Goal: Task Accomplishment & Management: Complete application form

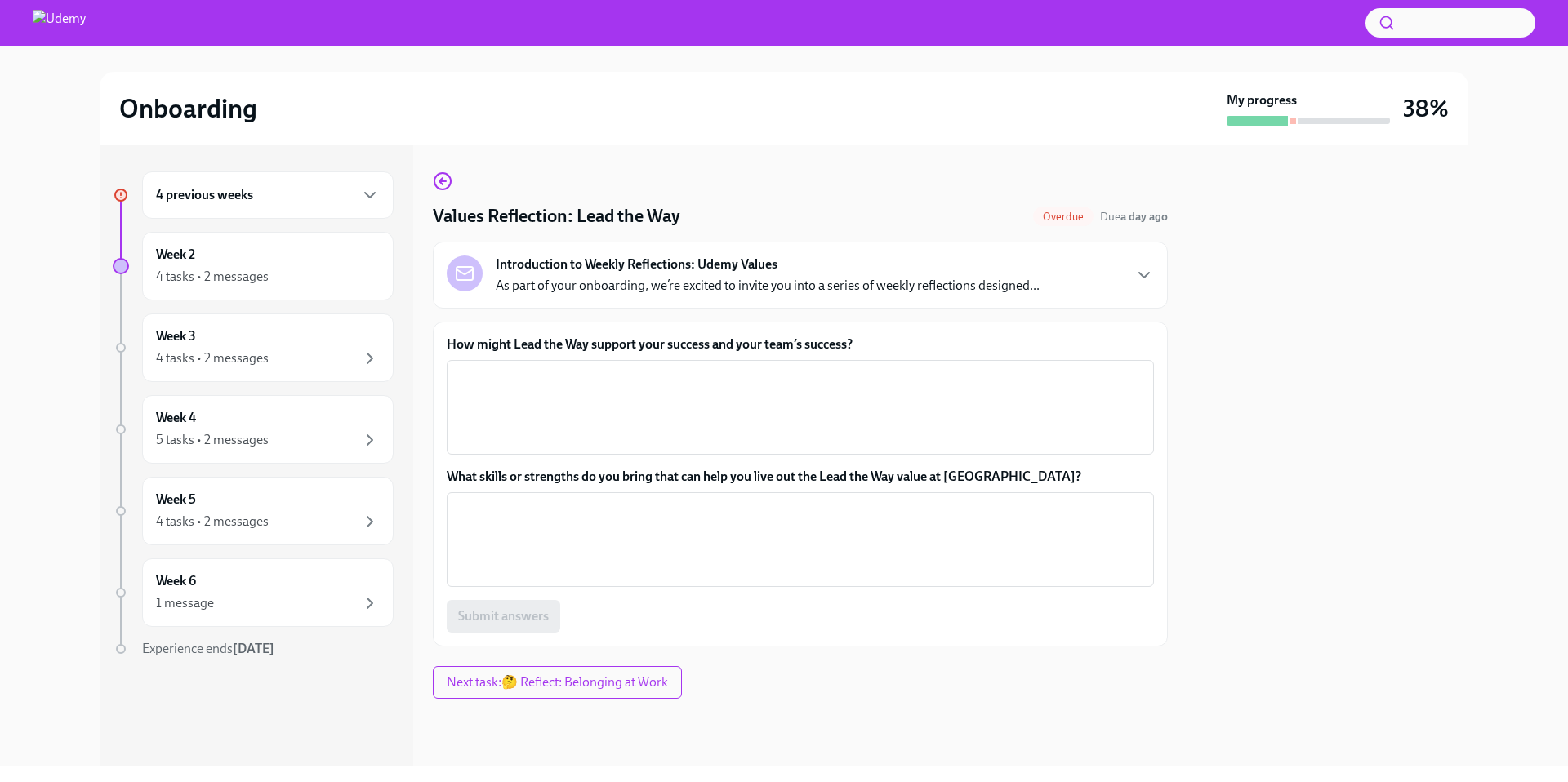
click at [240, 205] on div "4 previous weeks" at bounding box center [268, 195] width 252 height 47
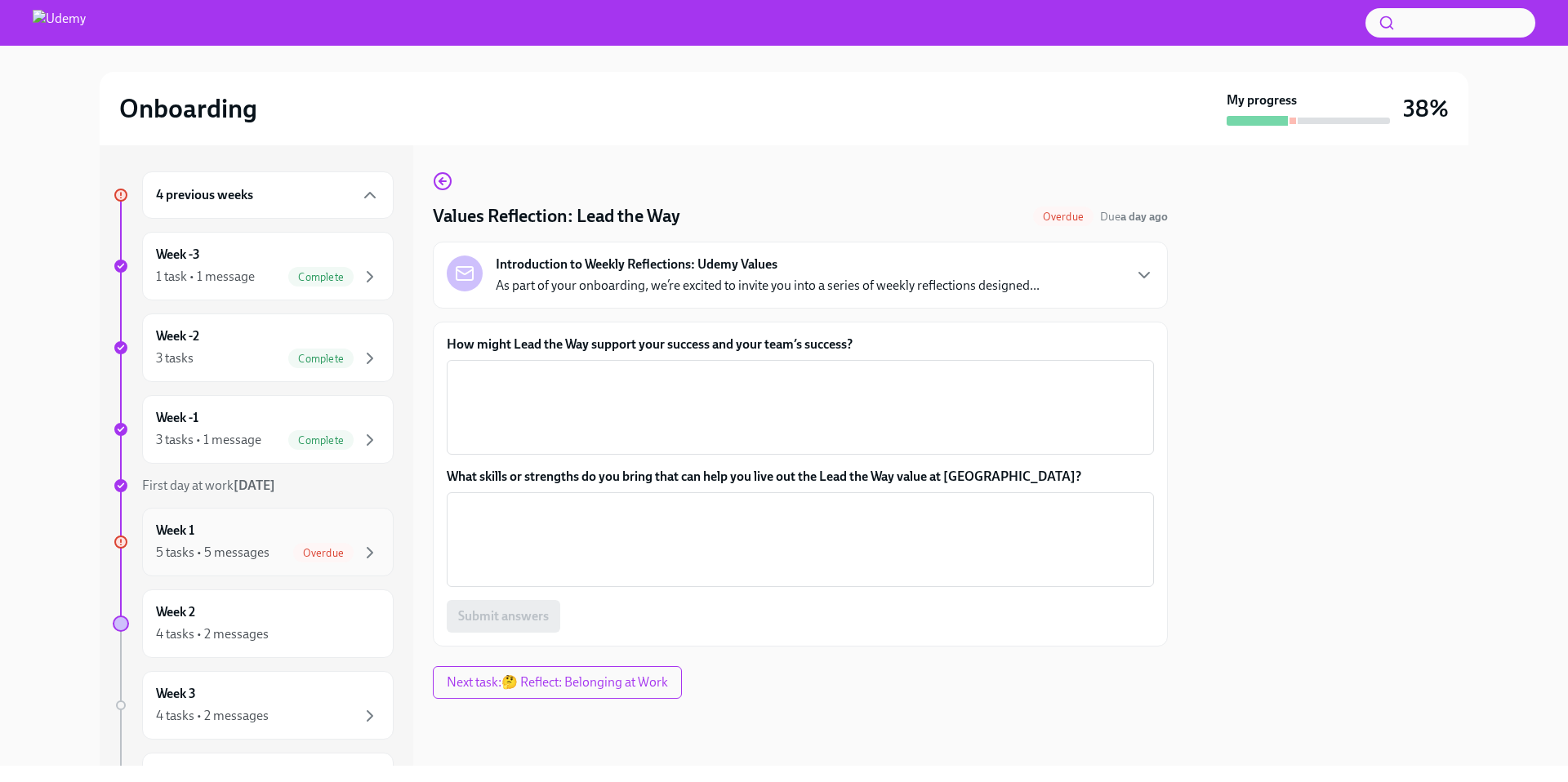
click at [300, 529] on div "Week 1 5 tasks • 5 messages Overdue" at bounding box center [268, 542] width 224 height 41
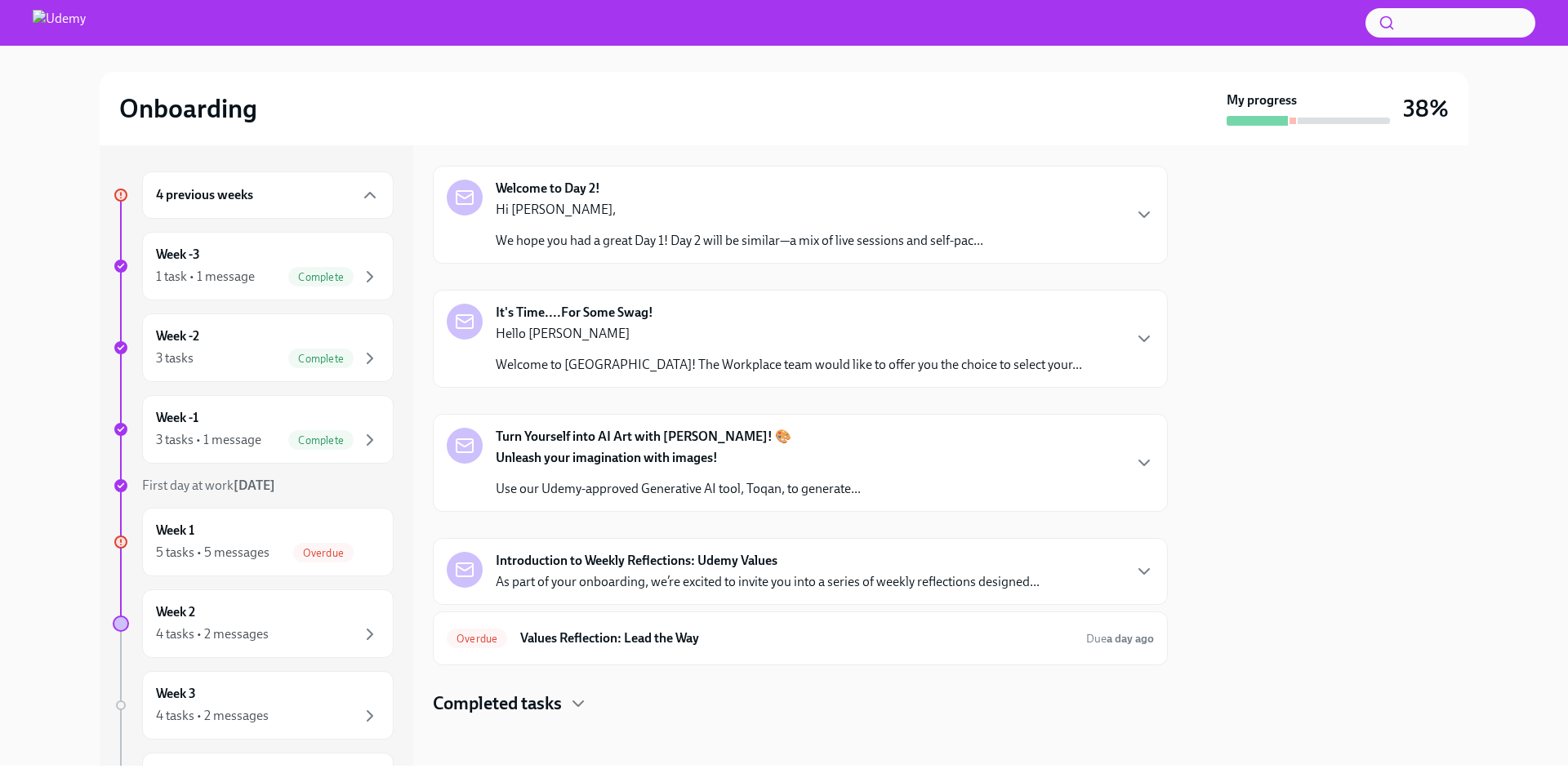
scroll to position [150, 0]
click at [664, 641] on h6 "Values Reflection: Lead the Way" at bounding box center [796, 636] width 553 height 18
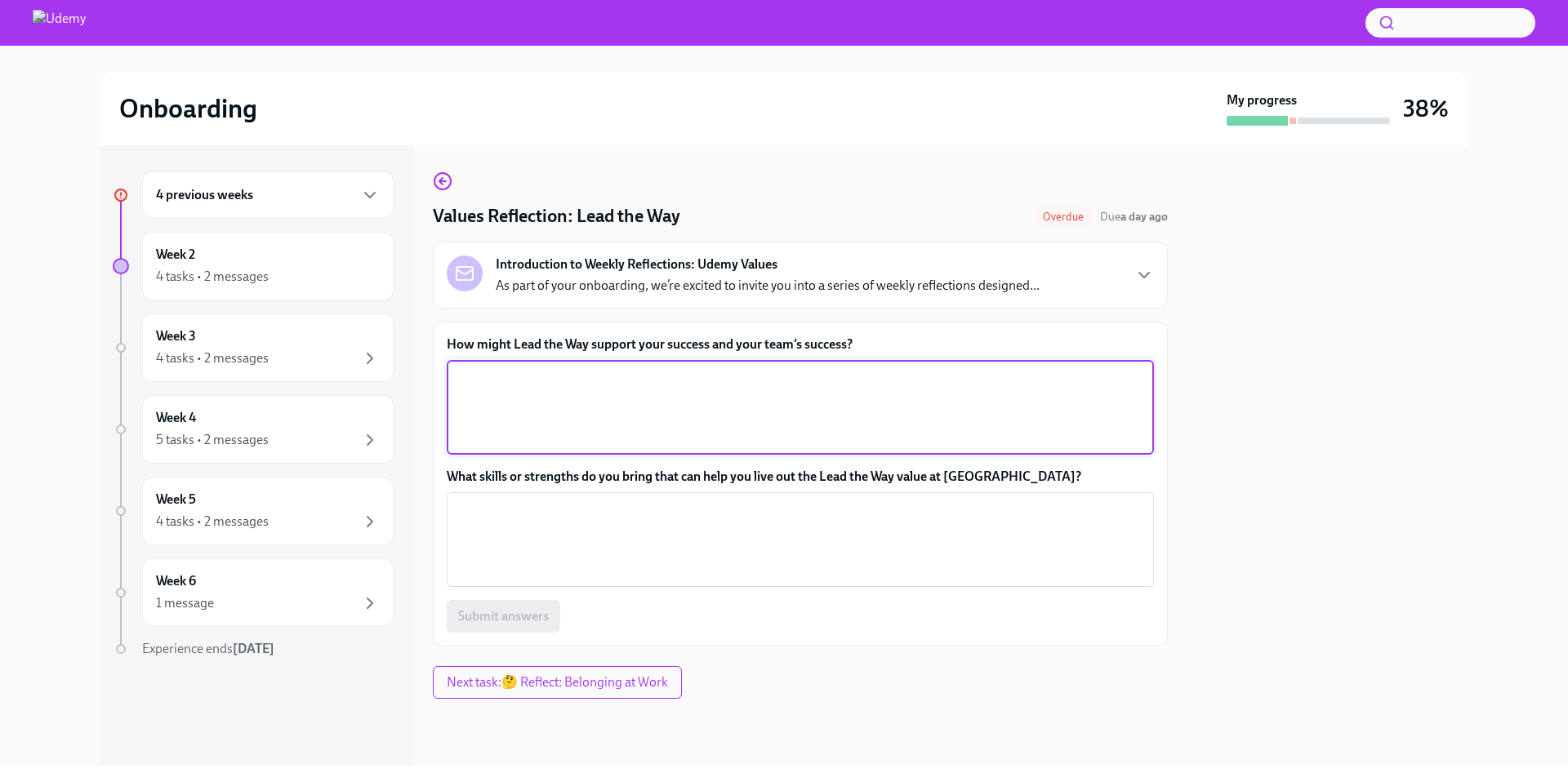
click at [567, 393] on textarea "How might Lead the Way support your success and your team’s success?" at bounding box center [800, 407] width 688 height 78
type textarea "I"
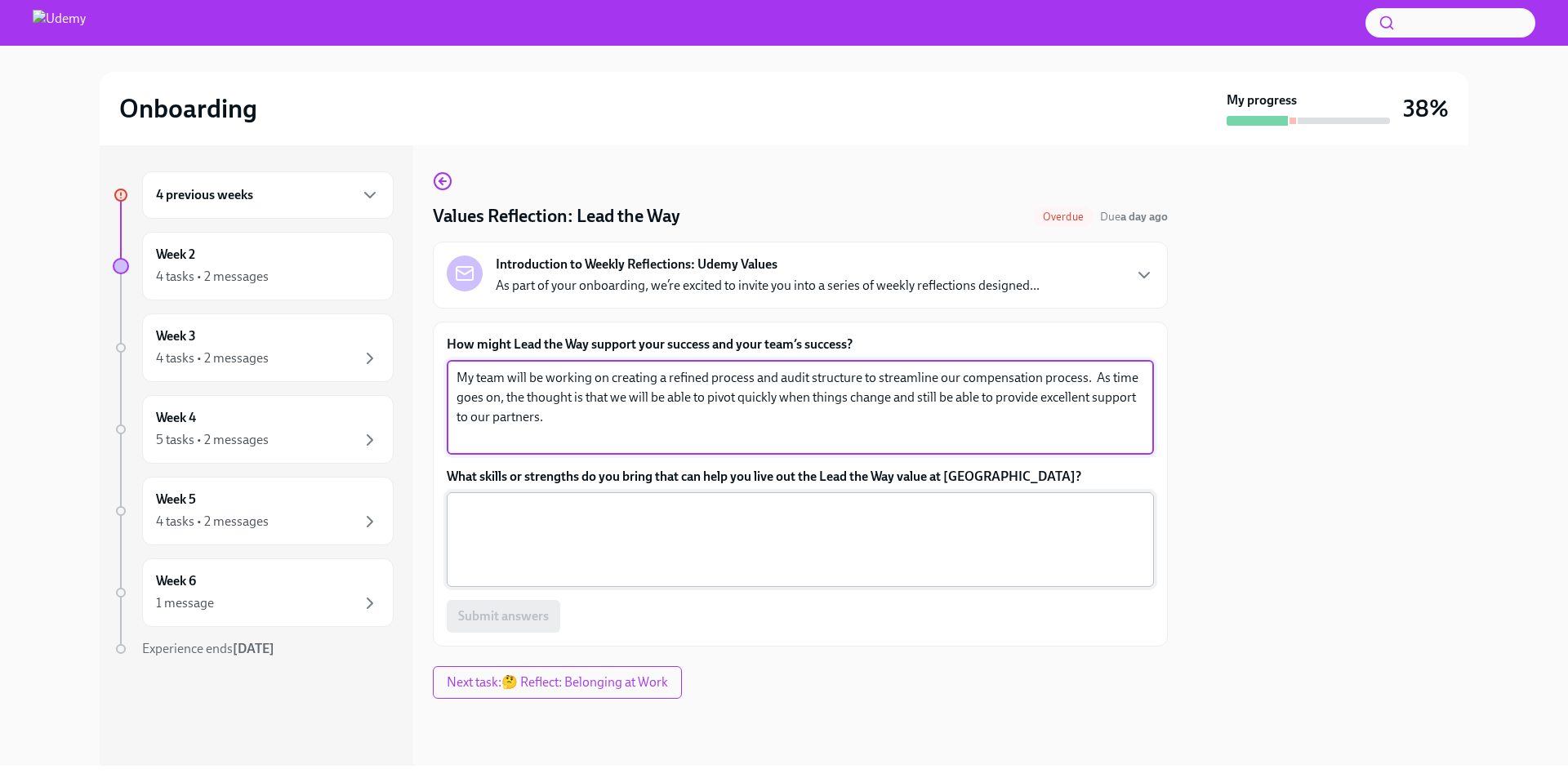
type textarea "My team will be working on creating a refined process and audit structure to st…"
click at [615, 534] on textarea "What skills or strengths do you bring that can help you live out the Lead the W…" at bounding box center [800, 539] width 688 height 78
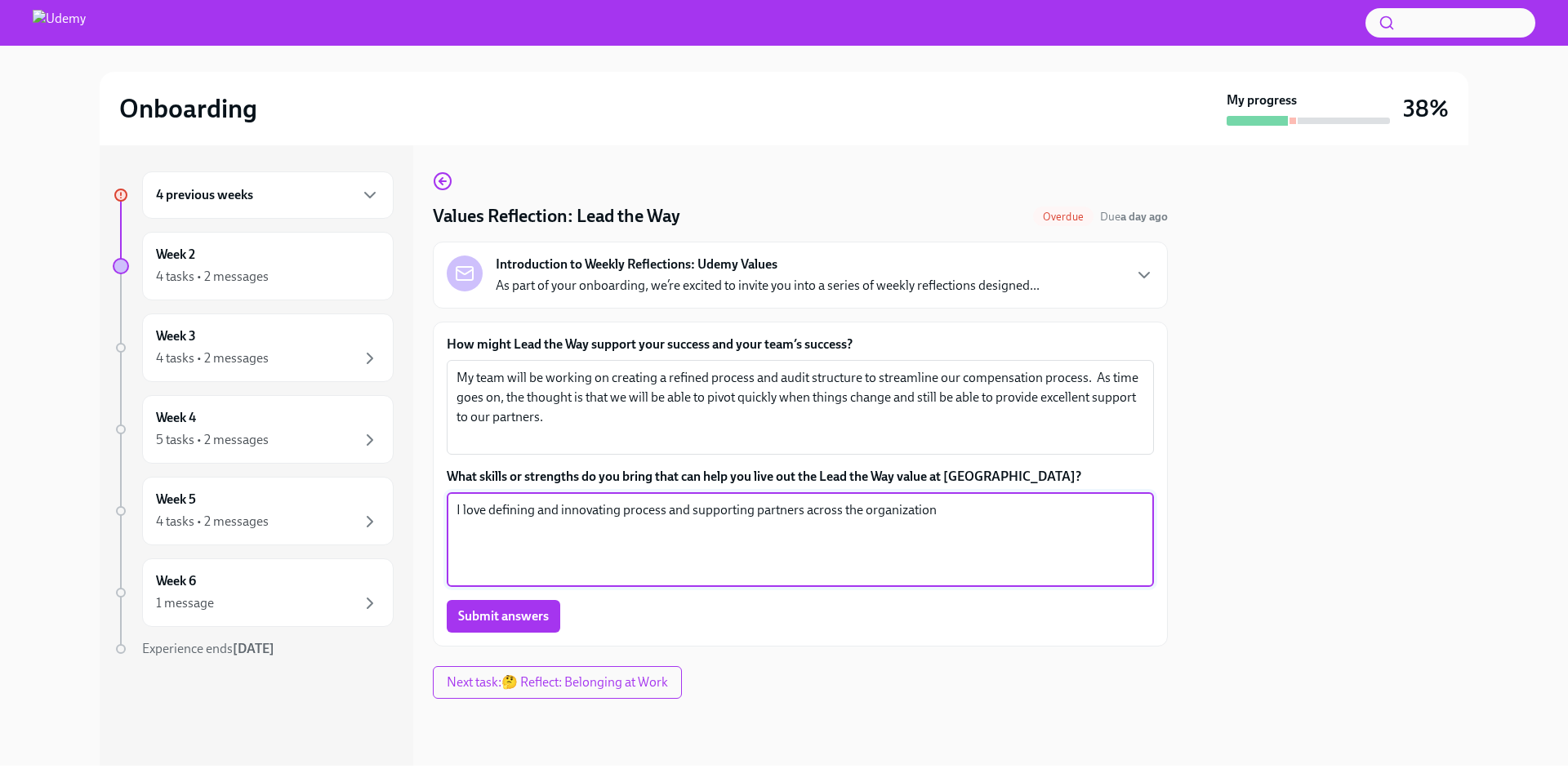
type textarea "I love defining and innovating process and supporting partners across the organ…"
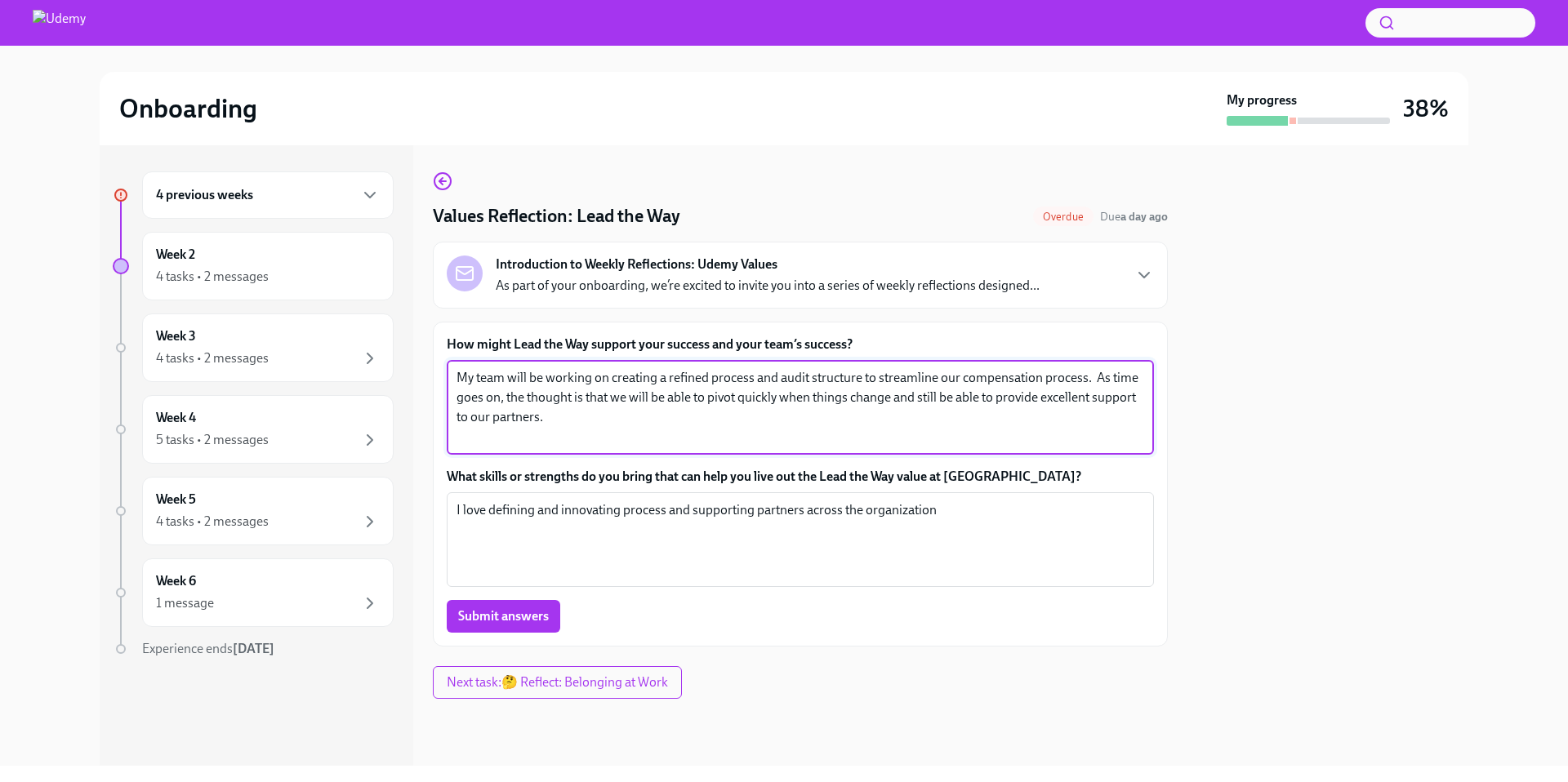
click at [754, 426] on textarea "My team will be working on creating a refined process and audit structure to st…" at bounding box center [800, 407] width 688 height 78
type textarea "My team will be working on creating a refined process and audit structure to st…"
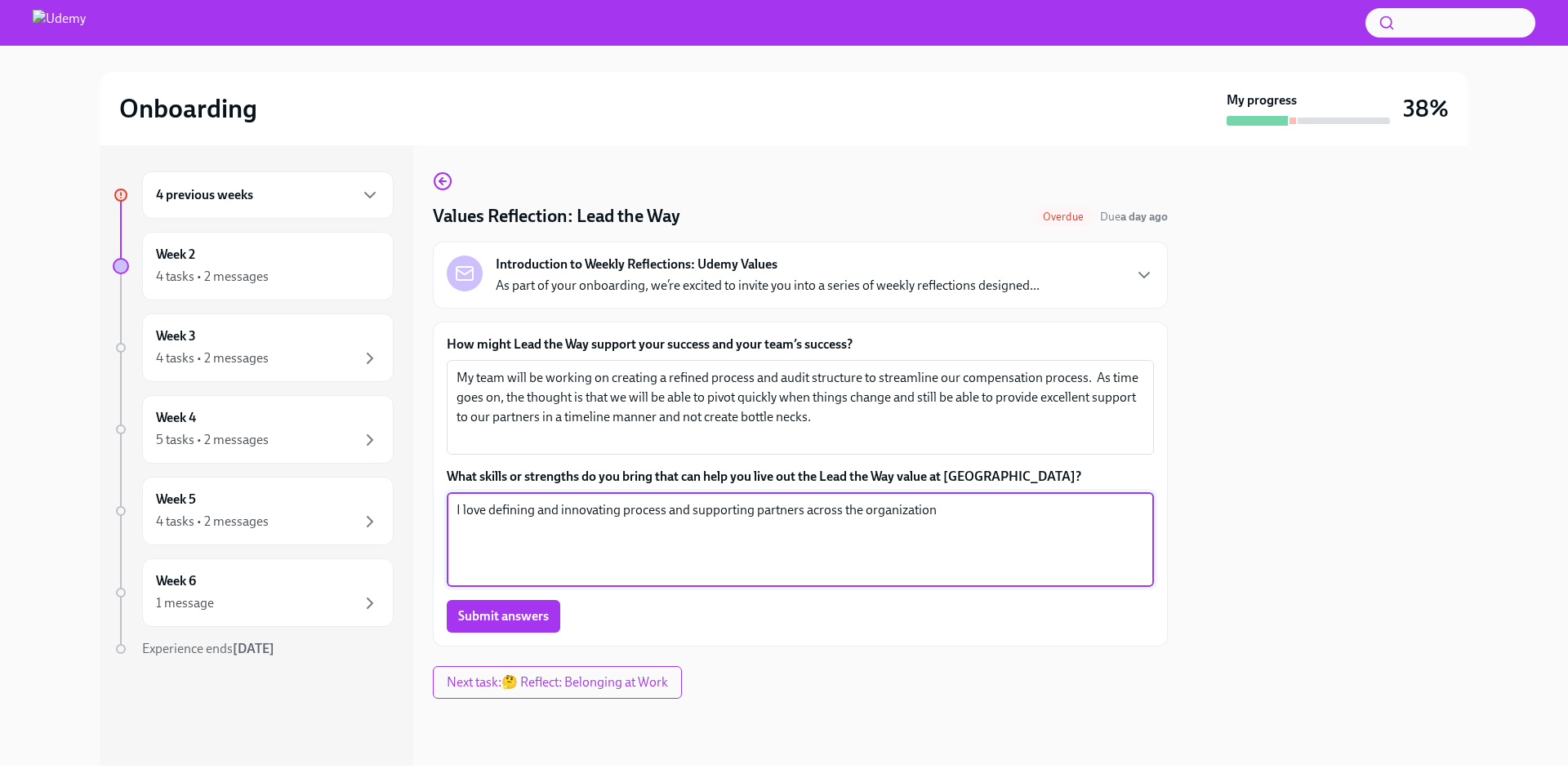
drag, startPoint x: 670, startPoint y: 510, endPoint x: 692, endPoint y: 510, distance: 22.0
click at [692, 510] on textarea "I love defining and innovating process and supporting partners across the organ…" at bounding box center [800, 539] width 688 height 78
click at [744, 511] on textarea "I love defining and innovating process to supporting partners across the organi…" at bounding box center [800, 539] width 688 height 78
click at [918, 507] on textarea "I love defining and innovating process to support partners across the organizat…" at bounding box center [800, 539] width 688 height 78
click at [930, 530] on textarea "I love defining and innovating process to support partners across the organizat…" at bounding box center [800, 539] width 688 height 78
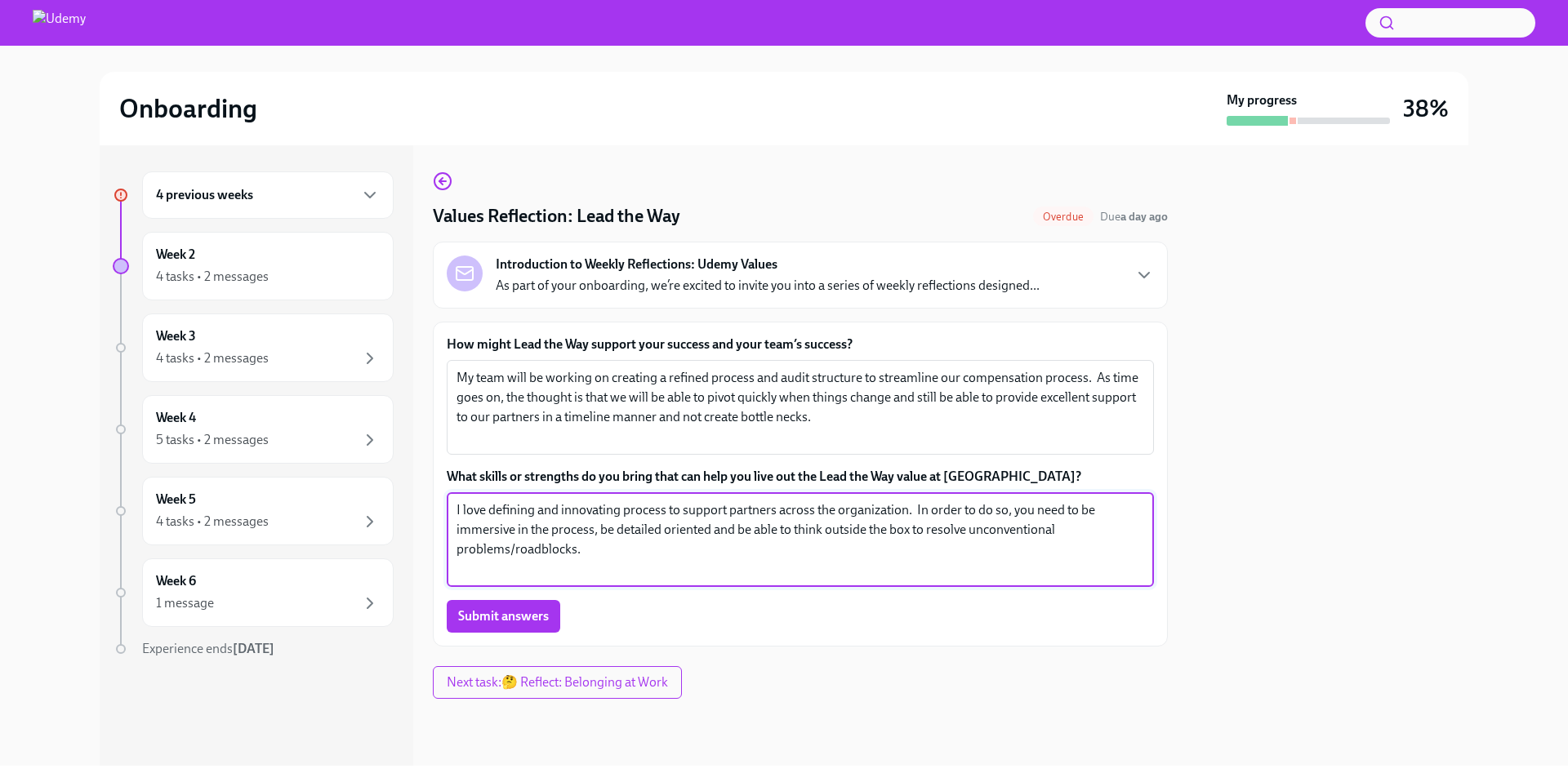
drag, startPoint x: 1037, startPoint y: 508, endPoint x: 514, endPoint y: 534, distance: 523.6
click at [514, 534] on textarea "I love defining and innovating process to support partners across the organizat…" at bounding box center [800, 539] width 688 height 78
click at [768, 559] on textarea "I love defining and innovating process to support partners across the organizat…" at bounding box center [800, 539] width 688 height 78
type textarea "I love defining and innovating process to support partners across the organizat…"
click at [487, 617] on span "Submit answers" at bounding box center [503, 616] width 91 height 16
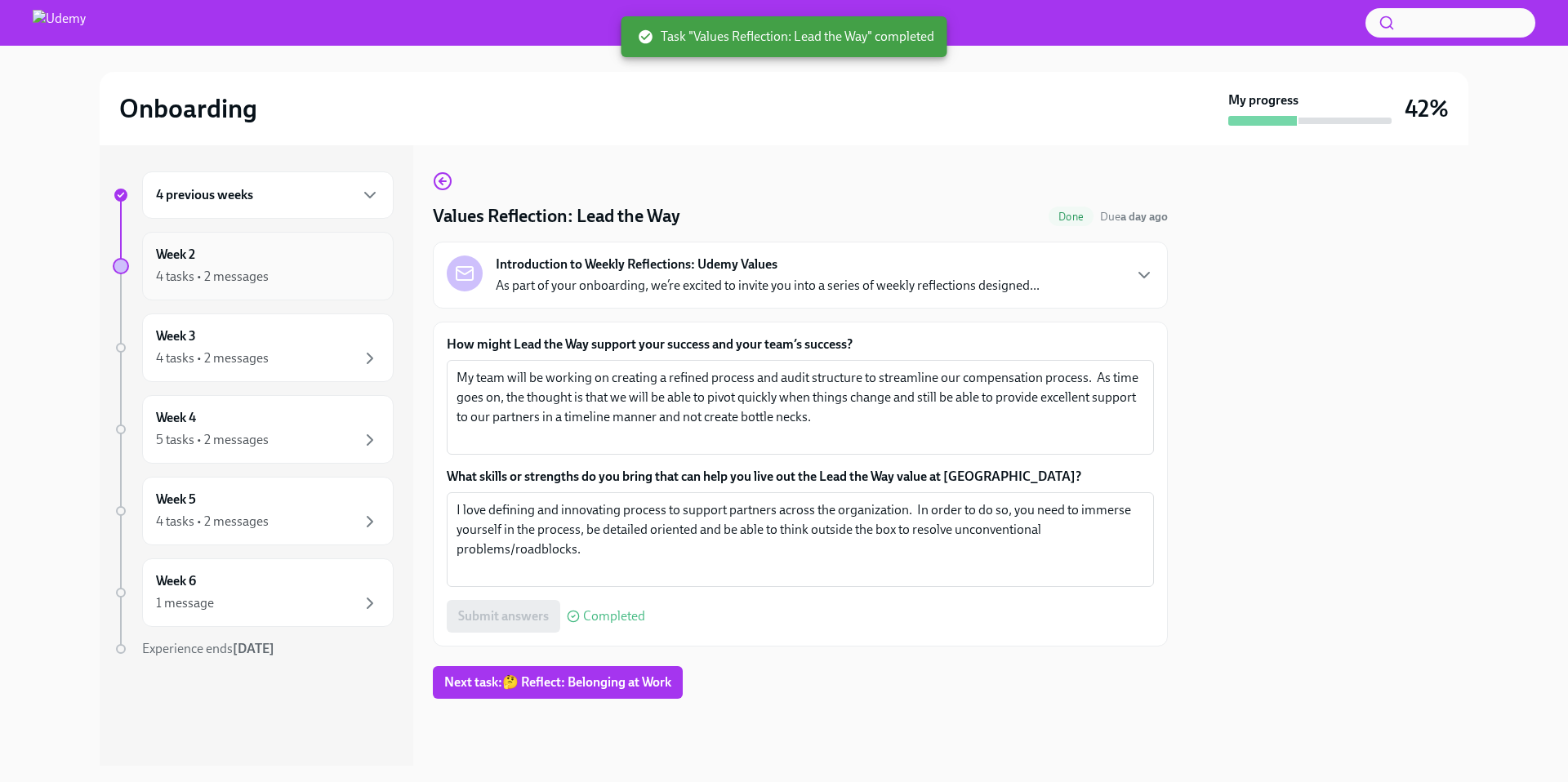
click at [252, 283] on div "4 tasks • 2 messages" at bounding box center [213, 277] width 113 height 18
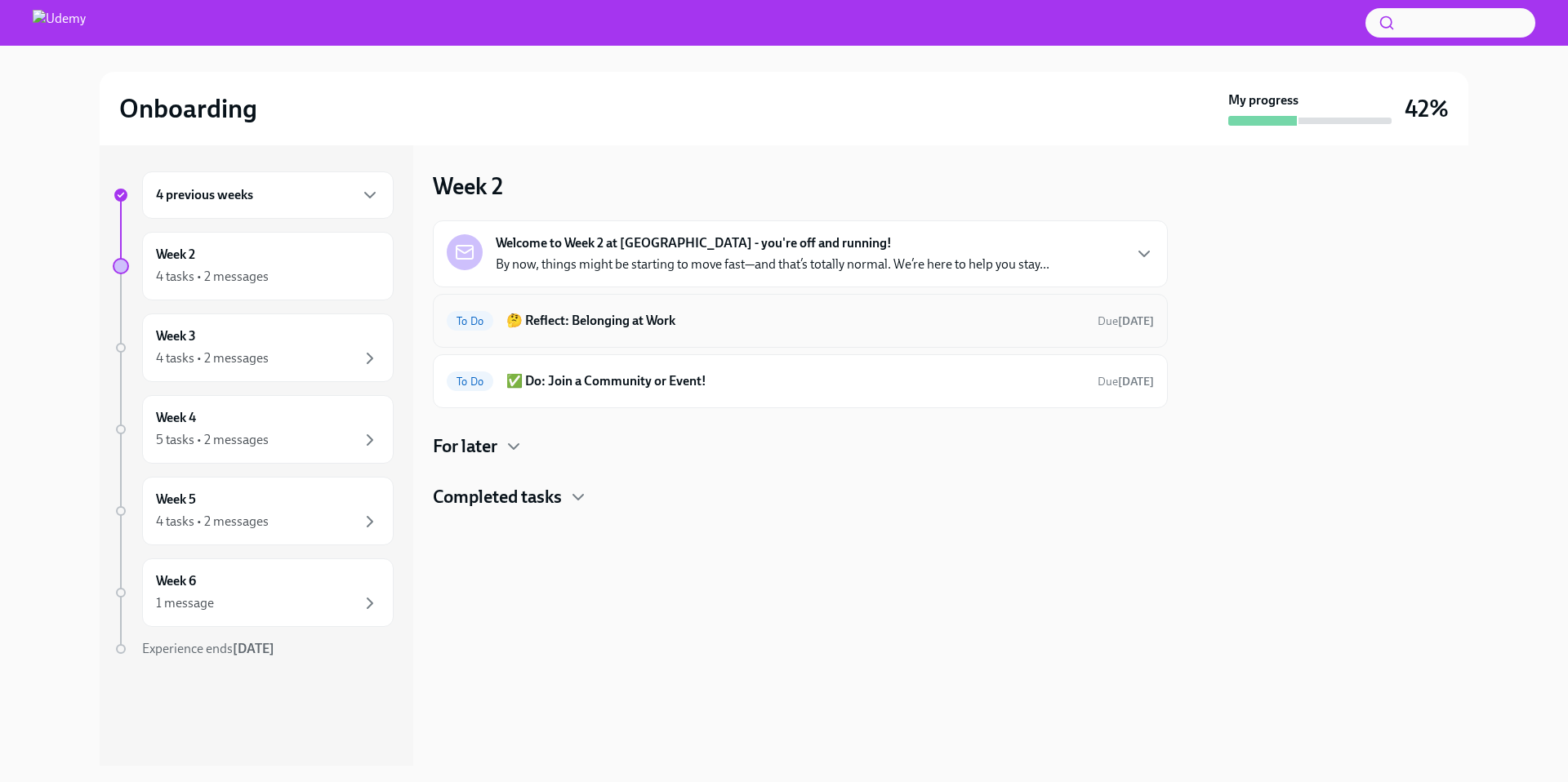
click at [568, 324] on h6 "🤔 Reflect: Belonging at Work" at bounding box center [795, 321] width 578 height 18
